Goal: Task Accomplishment & Management: Use online tool/utility

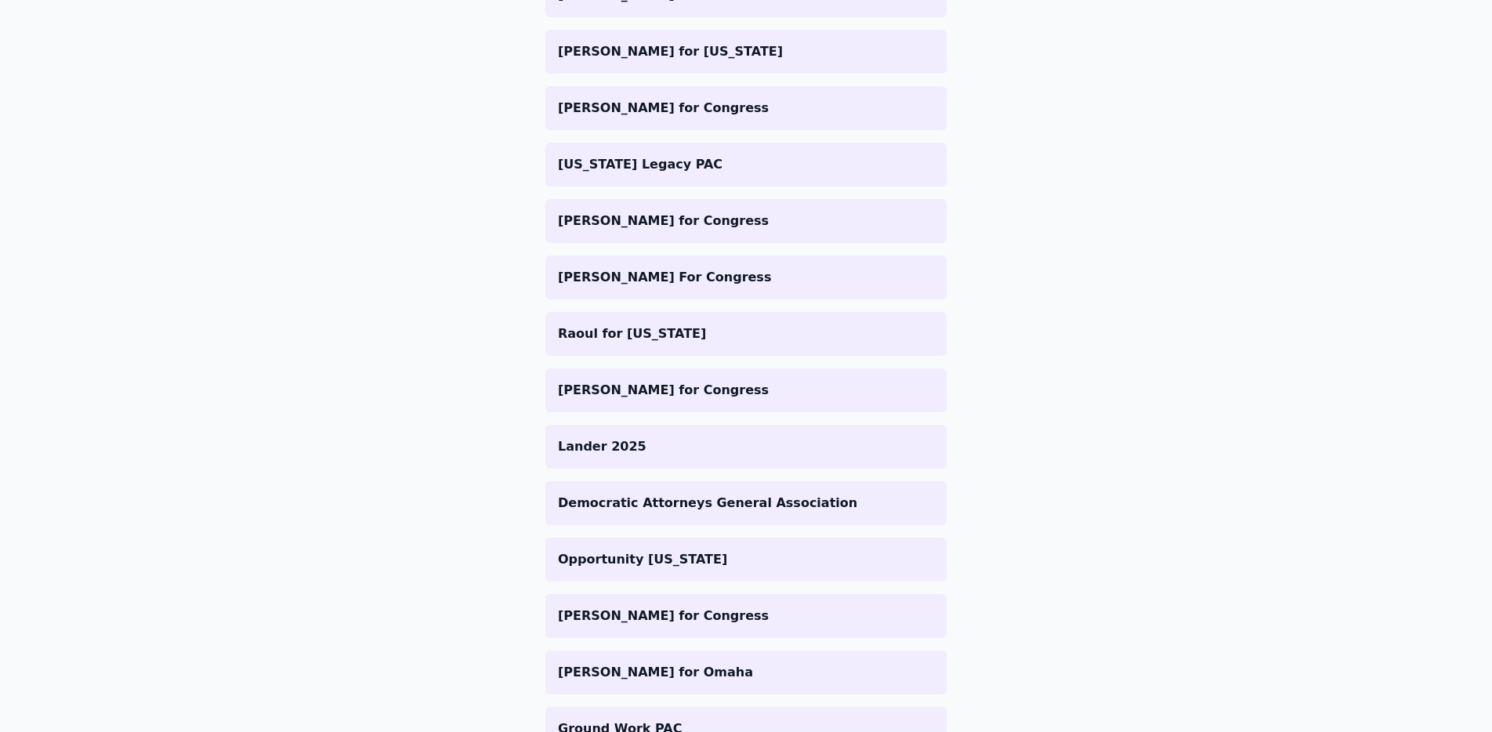
scroll to position [595, 0]
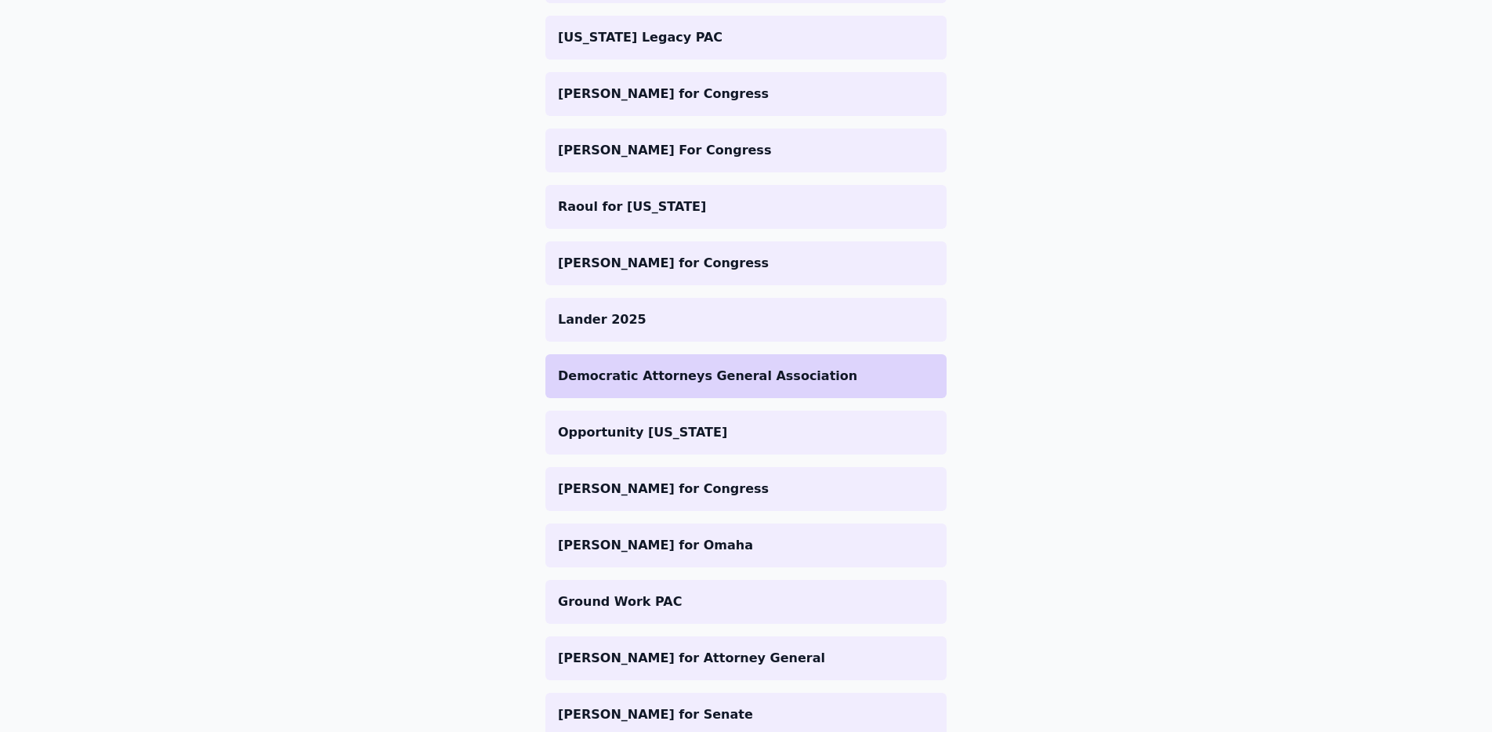
click at [719, 380] on p "Democratic Attorneys General Association" at bounding box center [746, 376] width 376 height 19
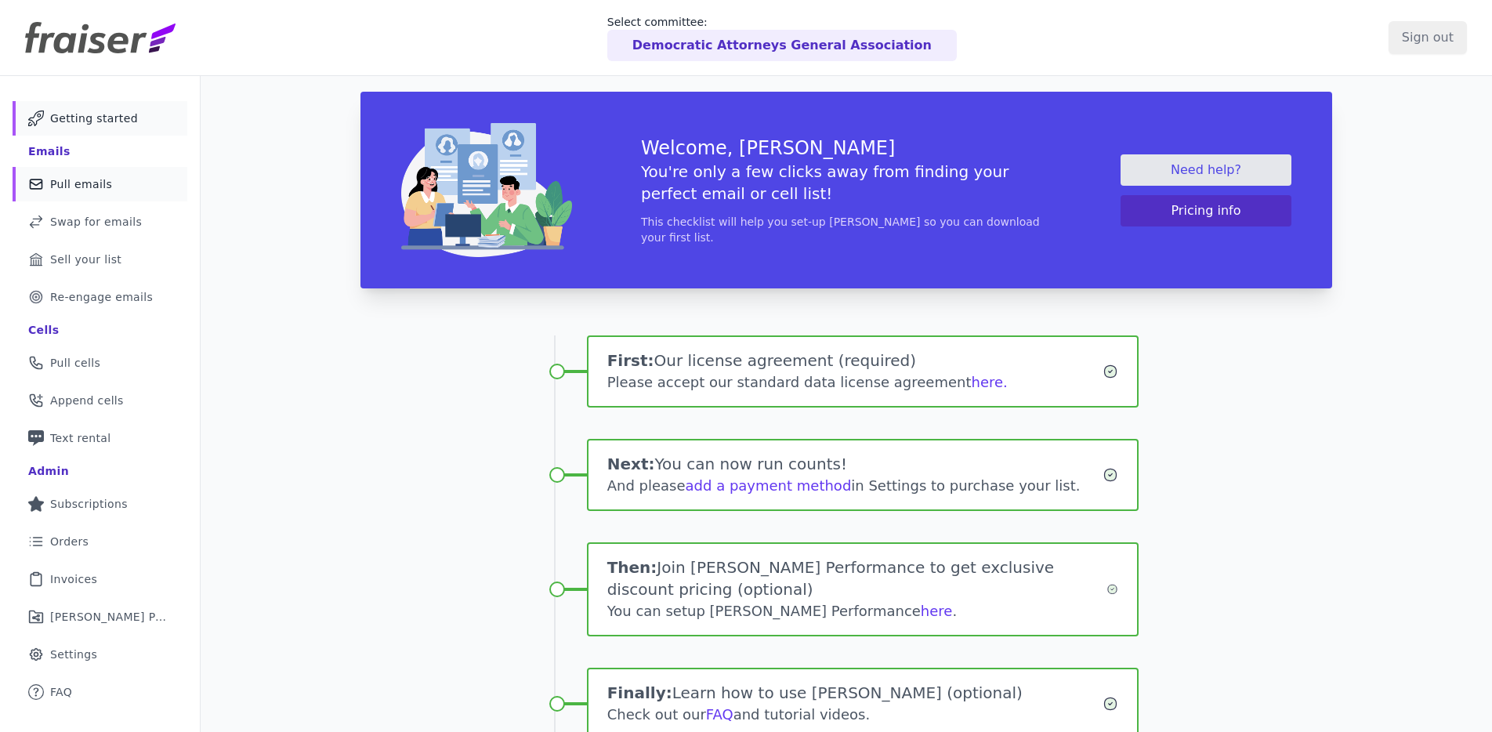
click at [94, 186] on span "Pull emails" at bounding box center [81, 184] width 62 height 16
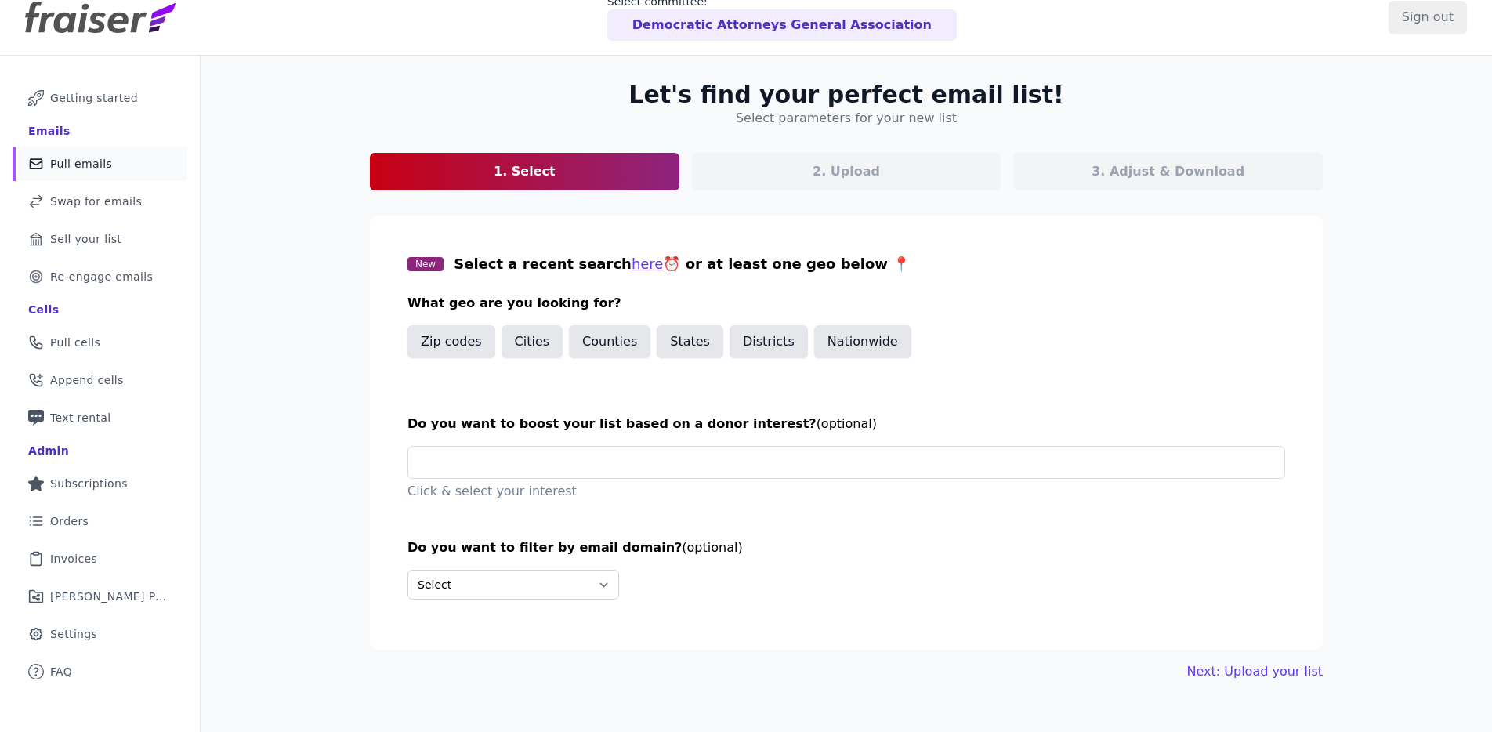
scroll to position [43, 0]
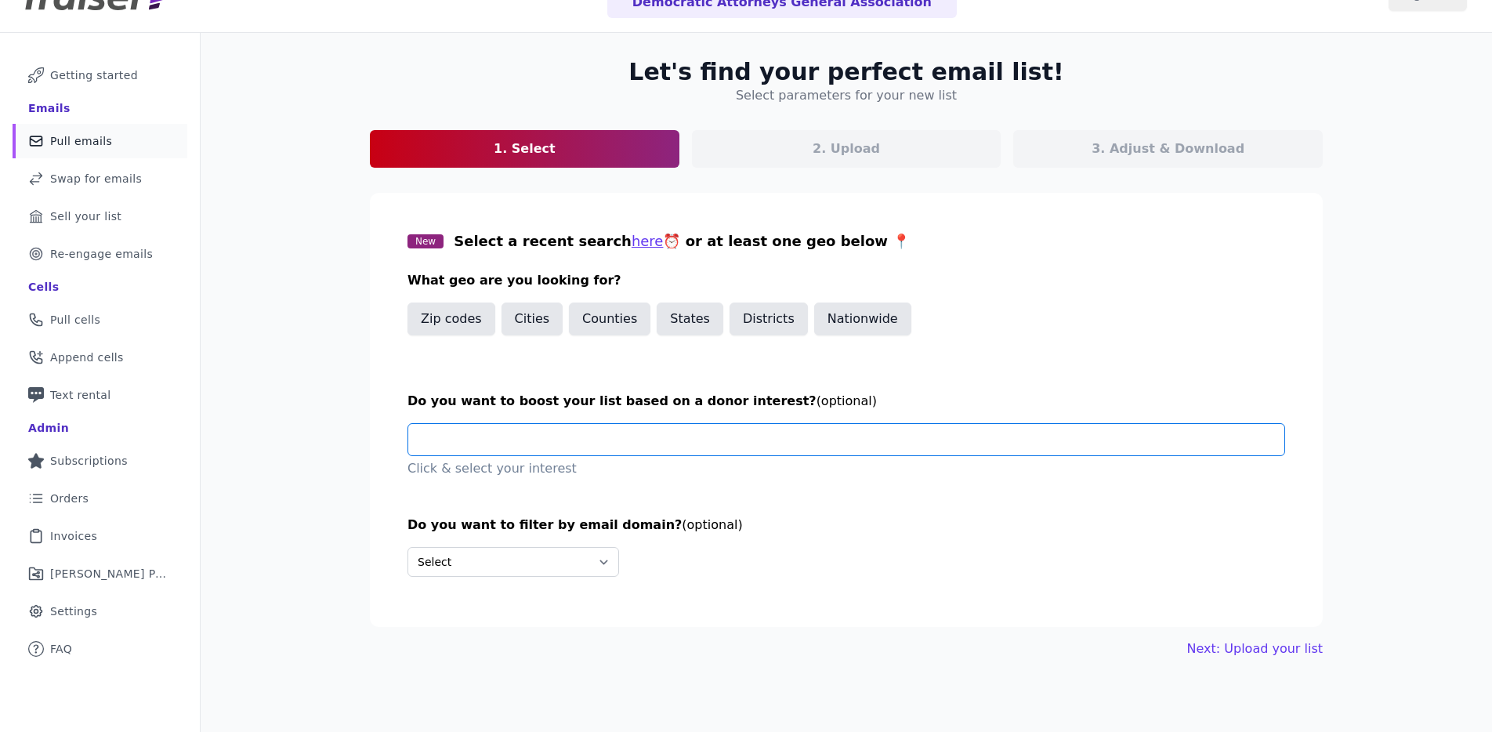
click at [512, 438] on input "text" at bounding box center [852, 439] width 863 height 31
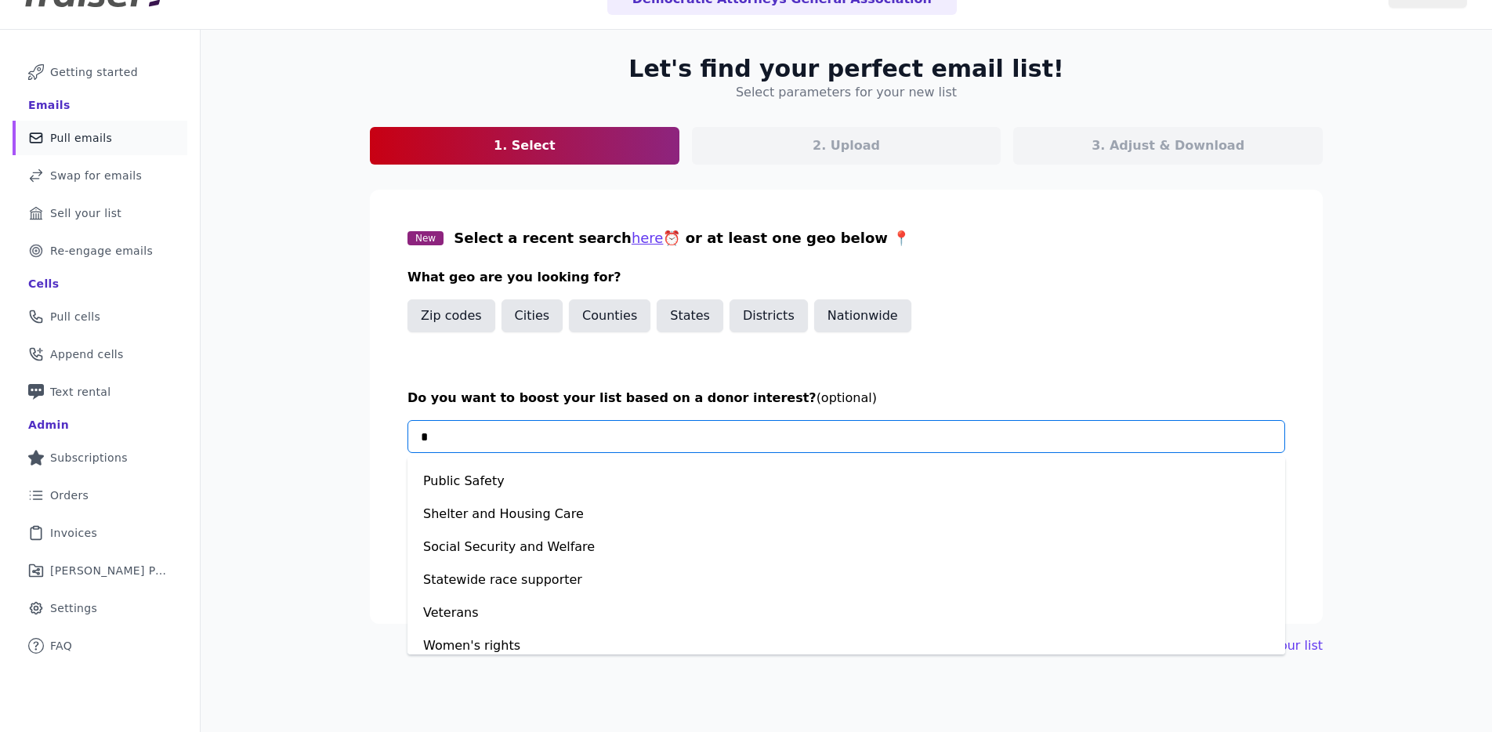
scroll to position [0, 0]
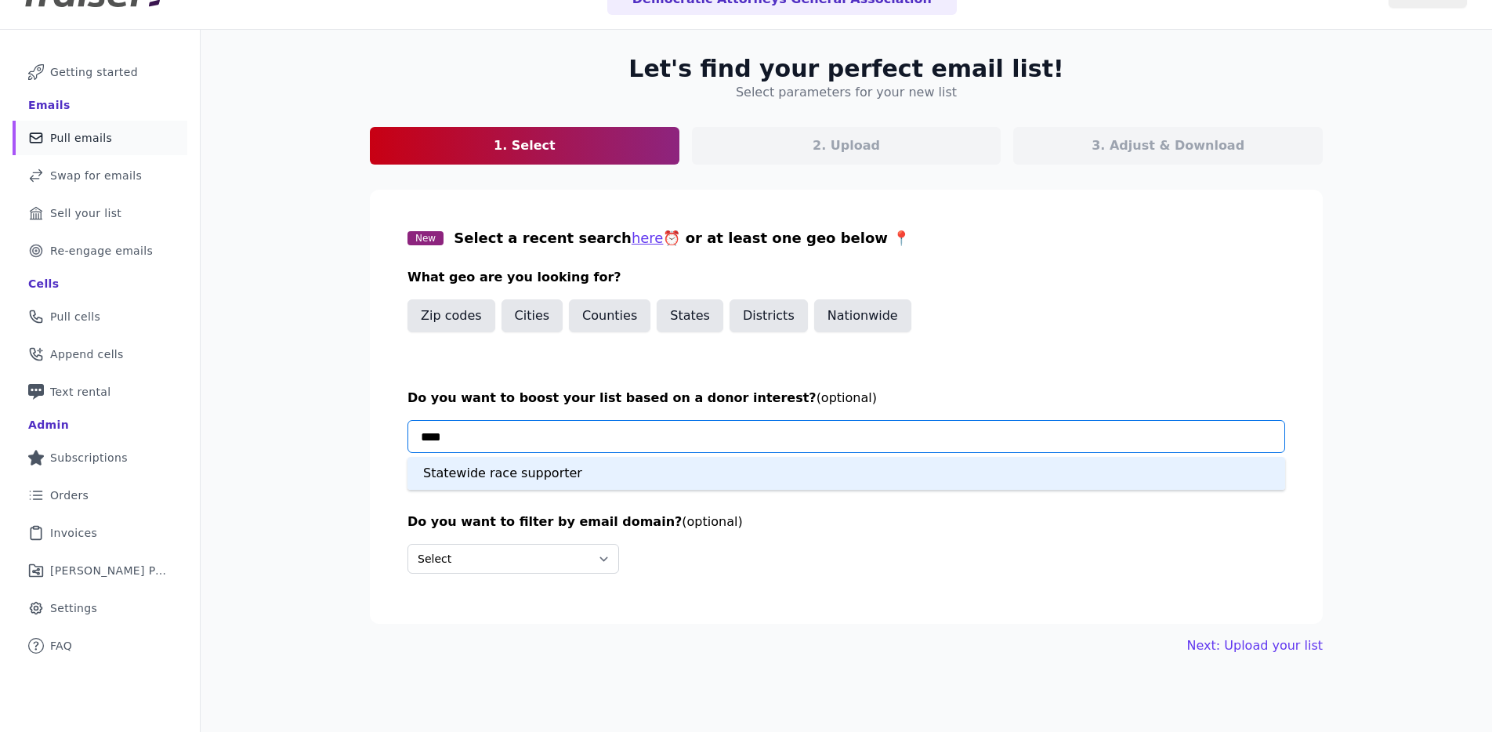
type input "*****"
click at [627, 469] on div "Statewide race supporter" at bounding box center [846, 473] width 878 height 33
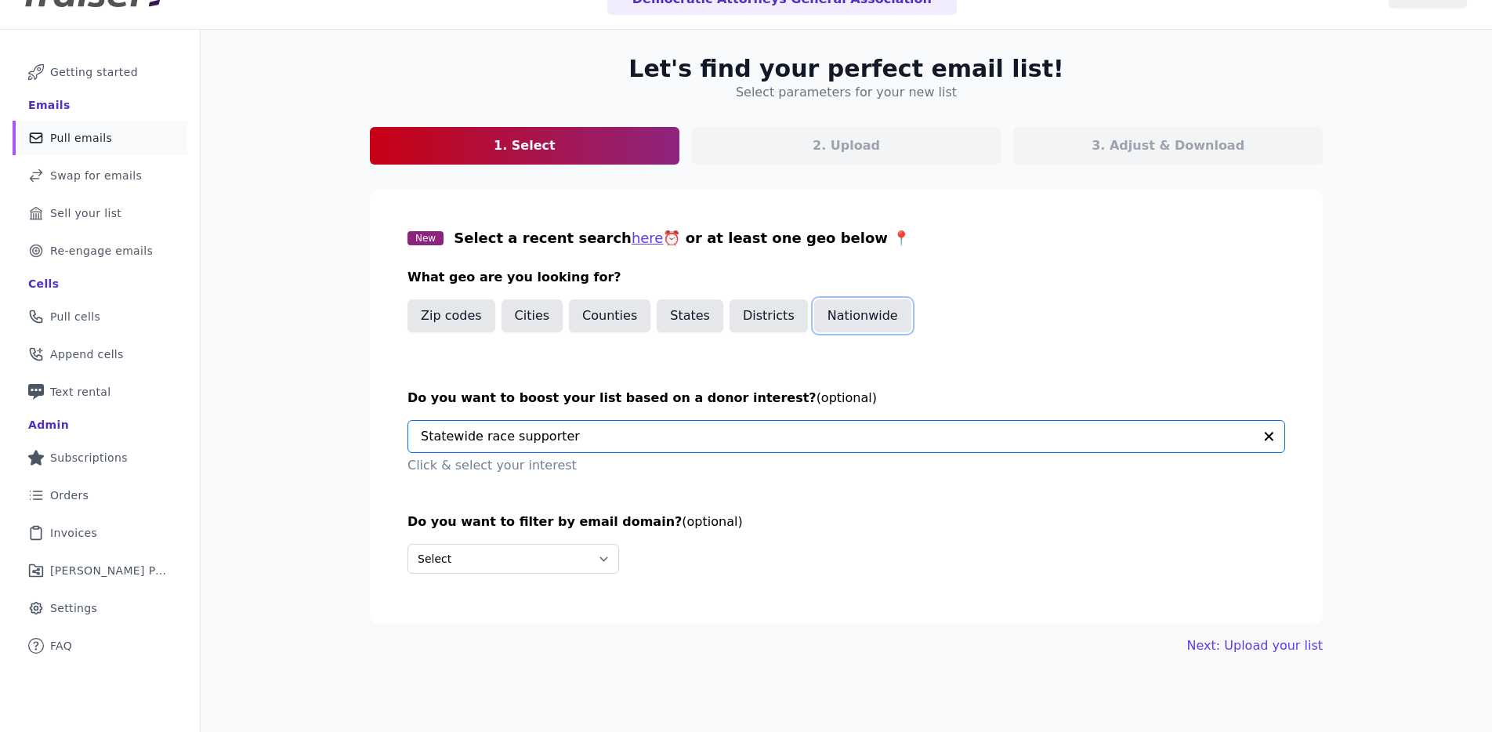
click at [853, 315] on button "Nationwide" at bounding box center [862, 315] width 97 height 33
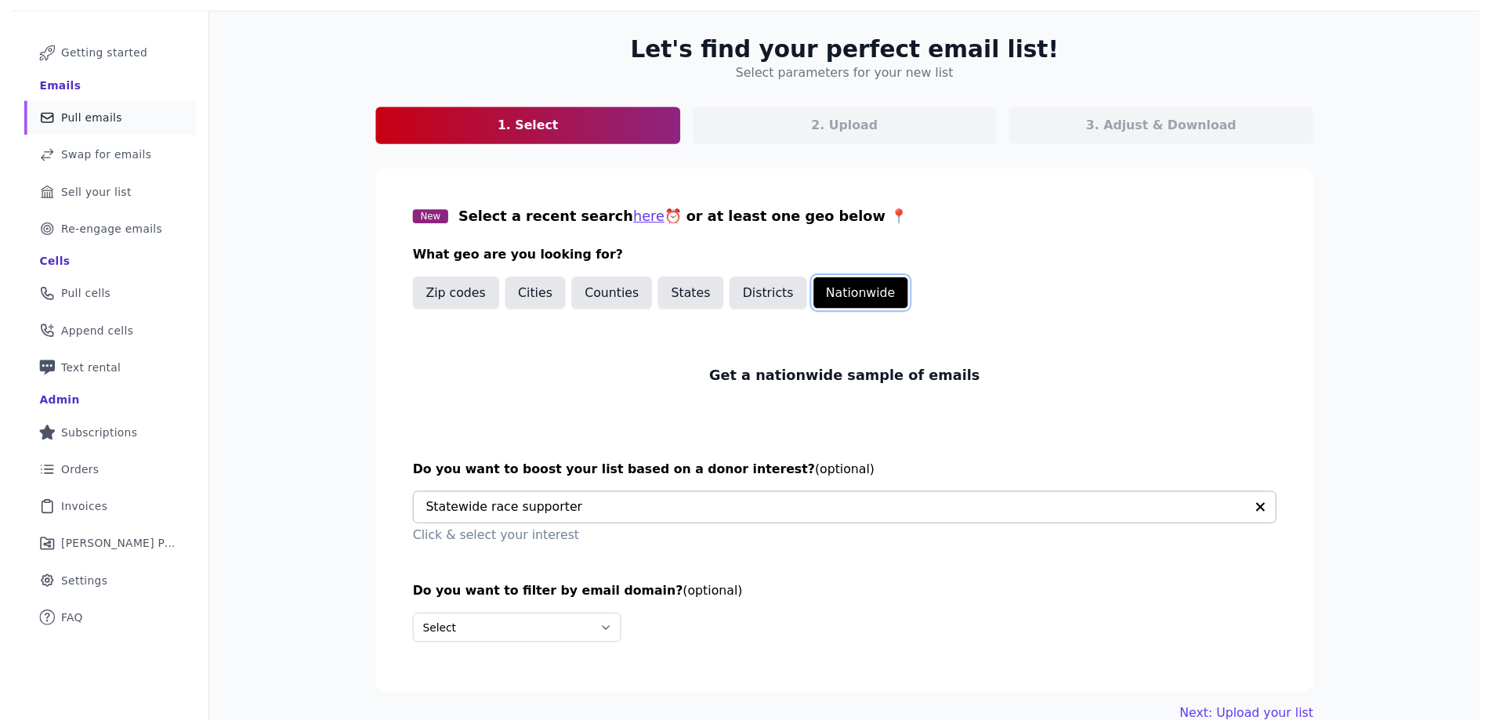
scroll to position [92, 0]
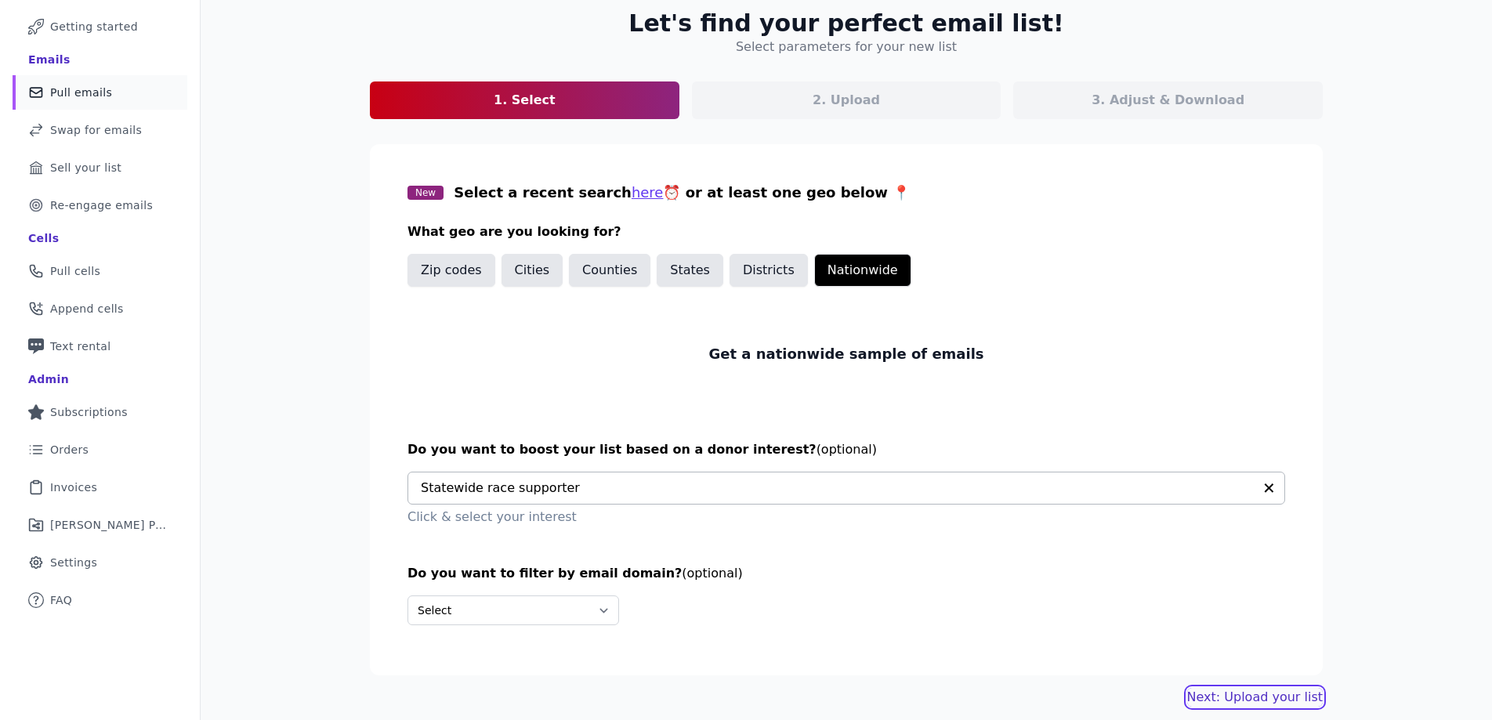
click at [1250, 698] on link "Next: Upload your list" at bounding box center [1255, 697] width 136 height 19
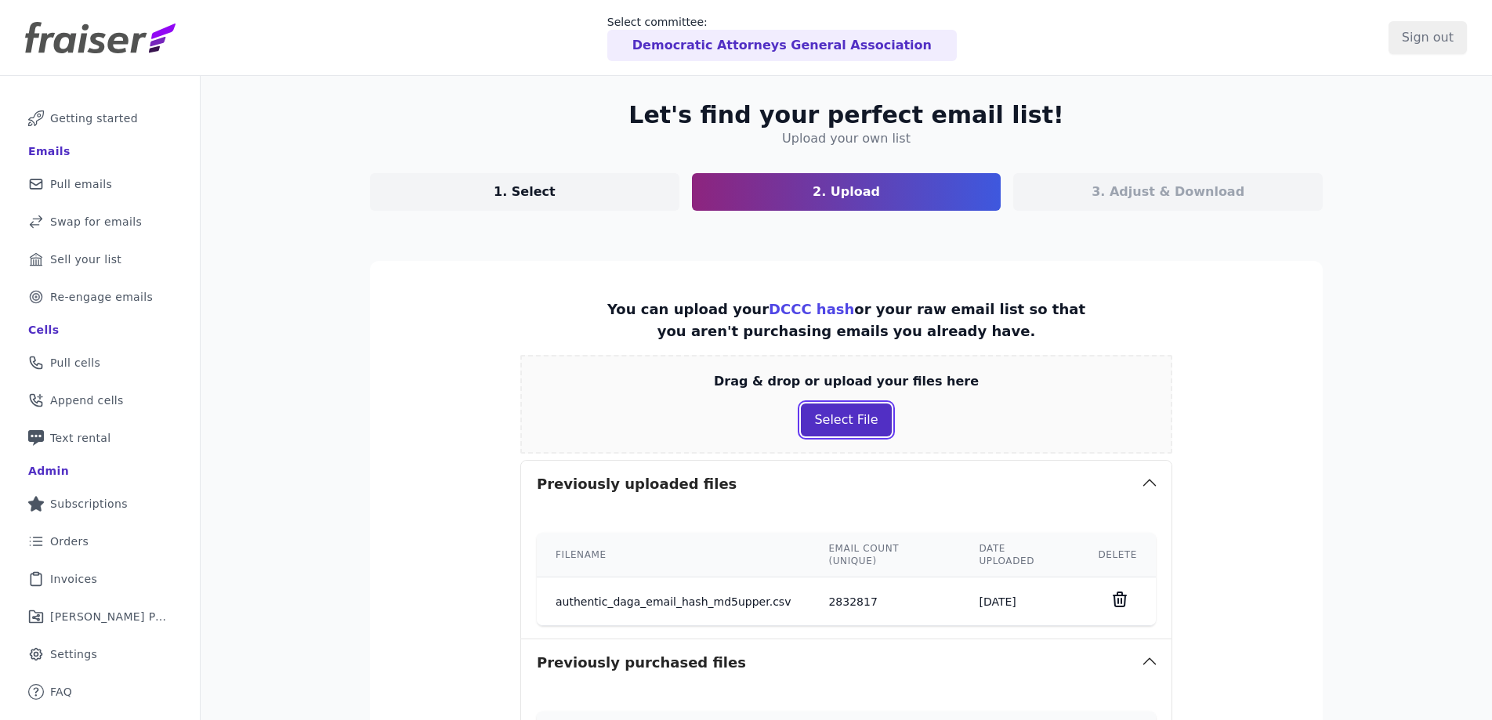
click at [827, 419] on button "Select File" at bounding box center [846, 420] width 90 height 33
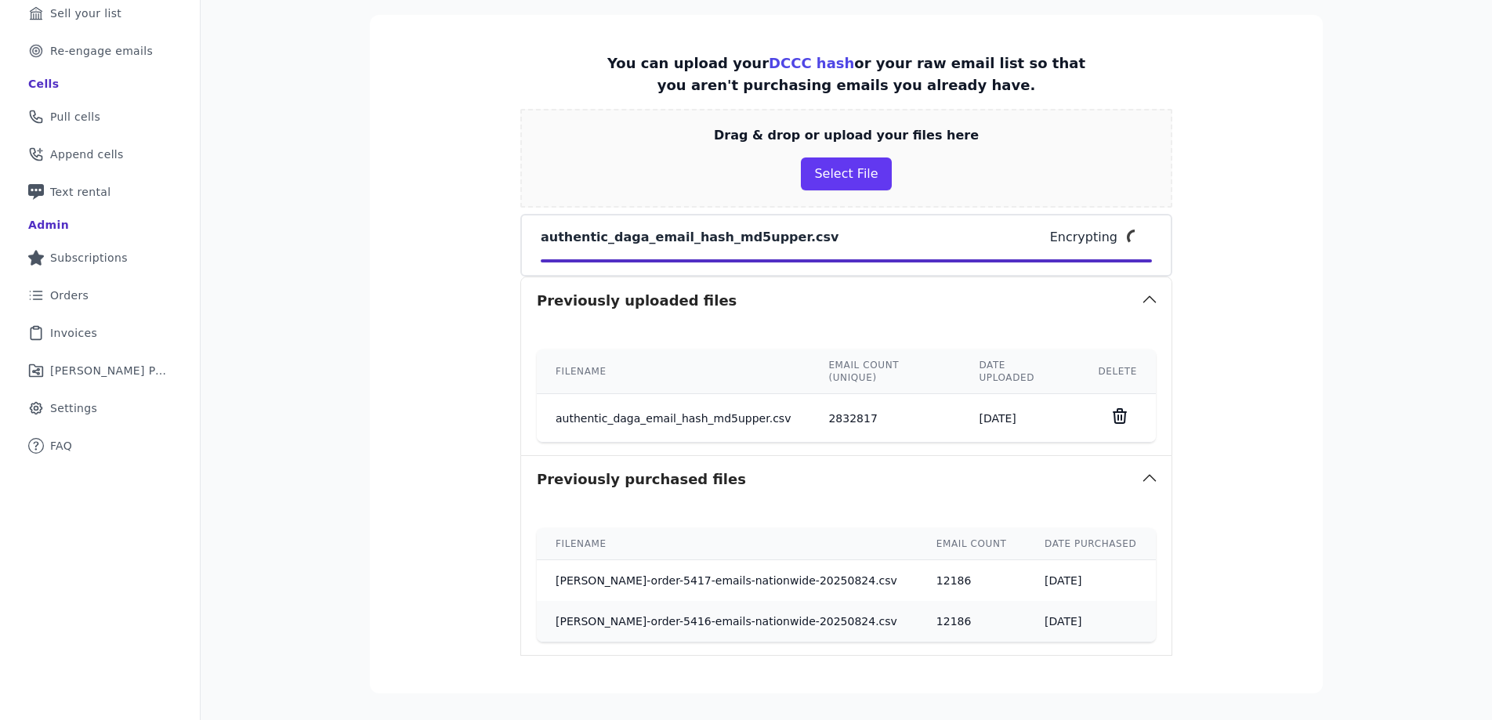
scroll to position [351, 0]
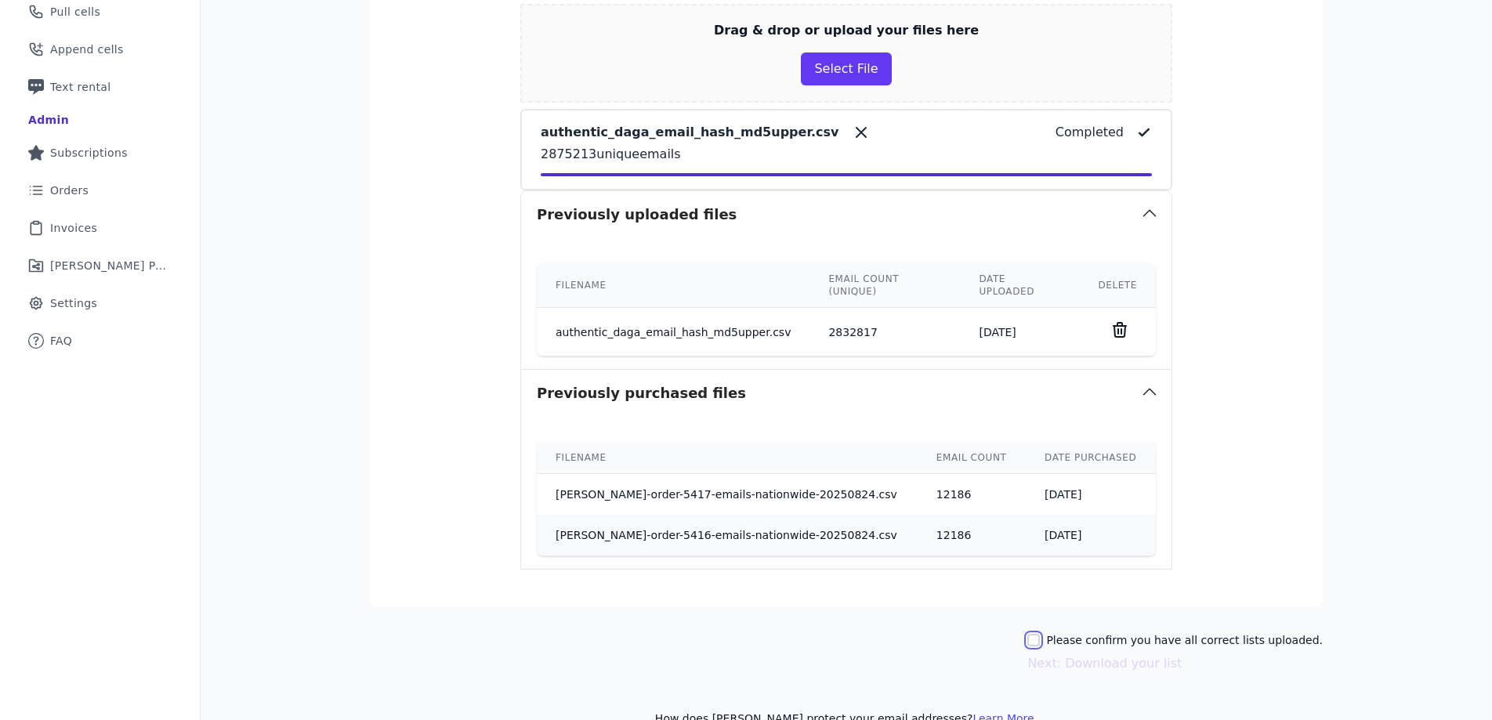
click at [1040, 634] on input "Please confirm you have all correct lists uploaded." at bounding box center [1033, 640] width 13 height 13
checkbox input "true"
click at [1088, 654] on button "Next: Download your list" at bounding box center [1104, 663] width 154 height 19
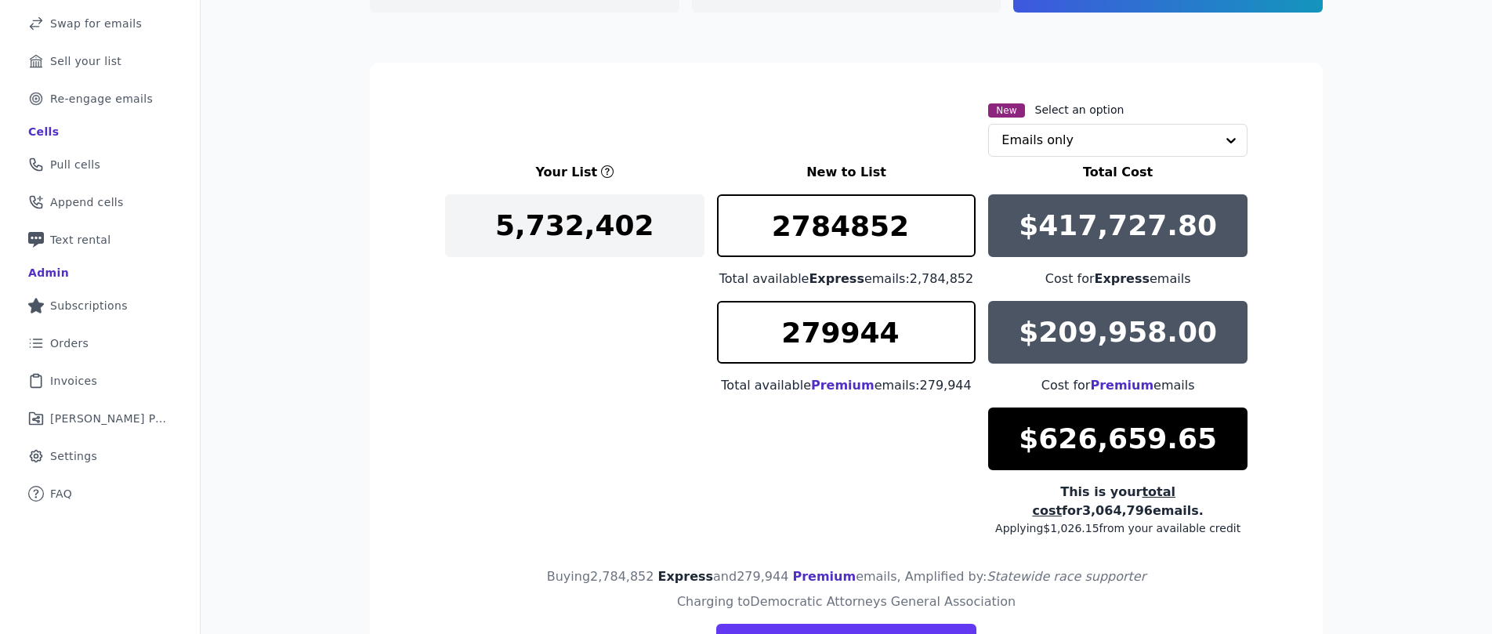
scroll to position [284, 0]
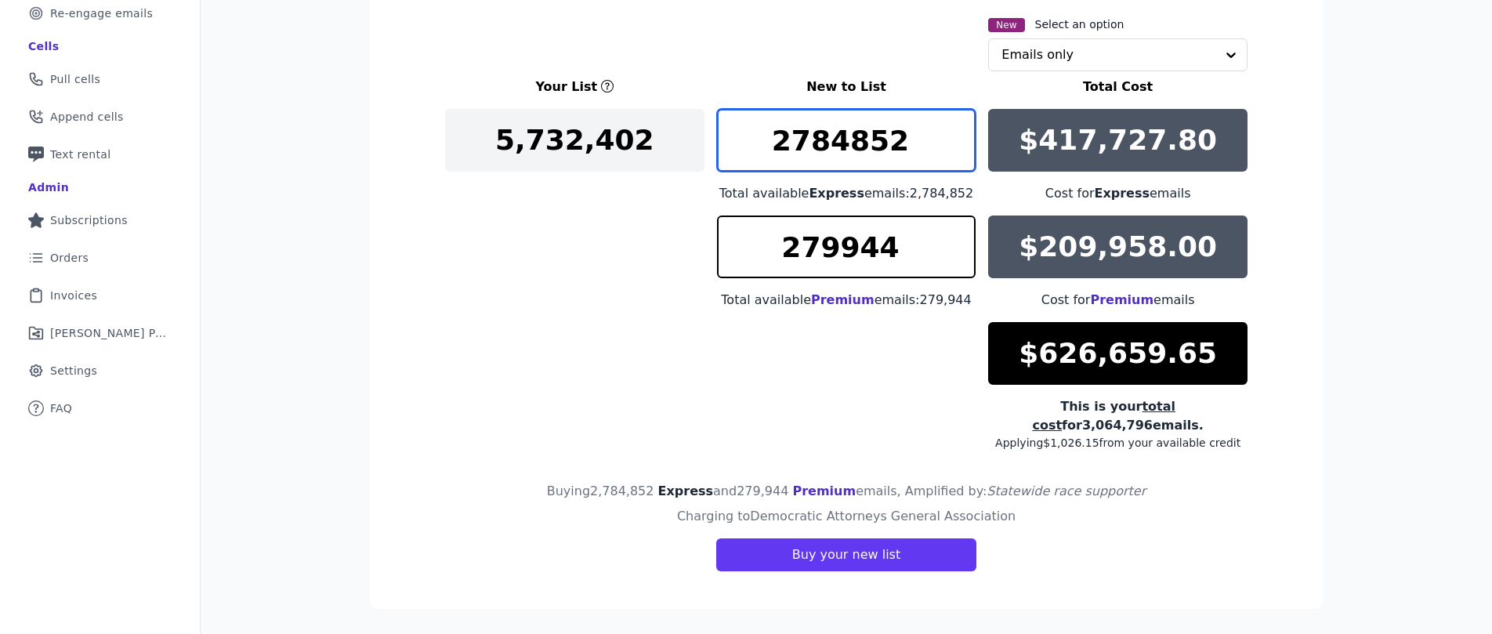
click at [893, 145] on input "2784852" at bounding box center [846, 140] width 259 height 63
click at [885, 143] on input "2784852" at bounding box center [846, 140] width 259 height 63
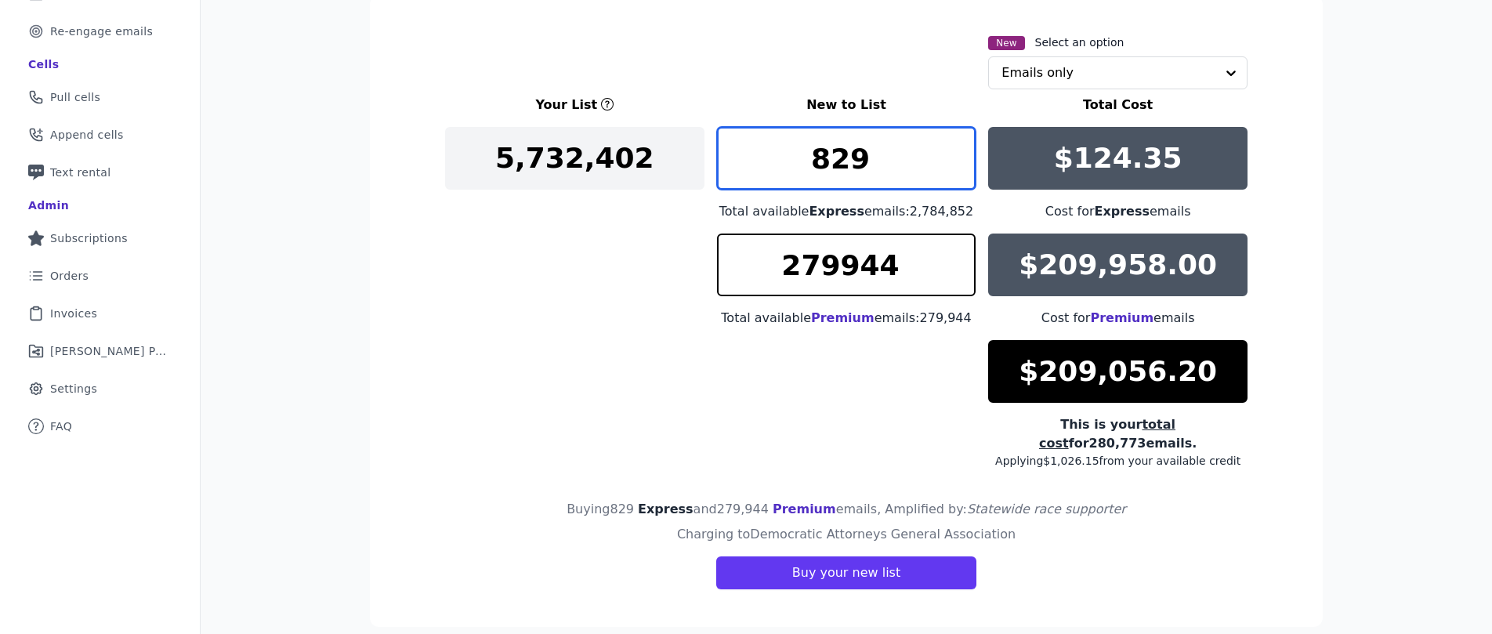
type input "829"
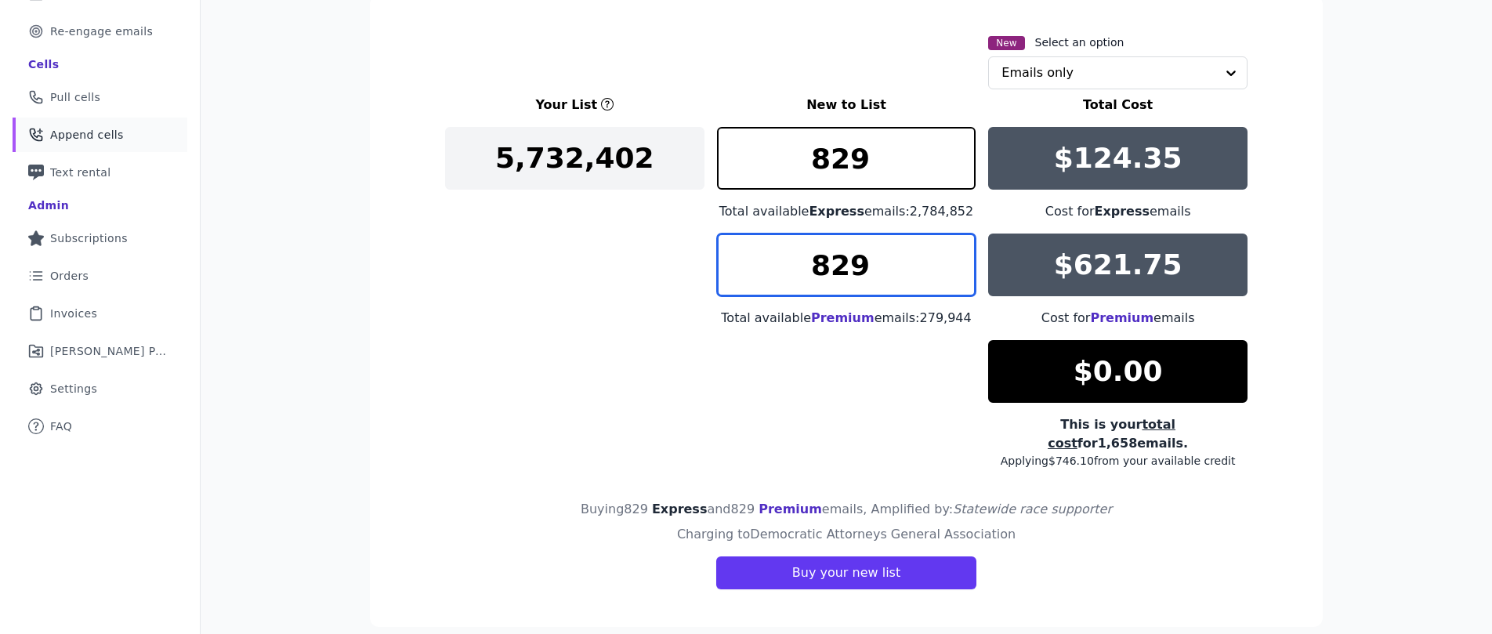
type input "829"
